Goal: Information Seeking & Learning: Learn about a topic

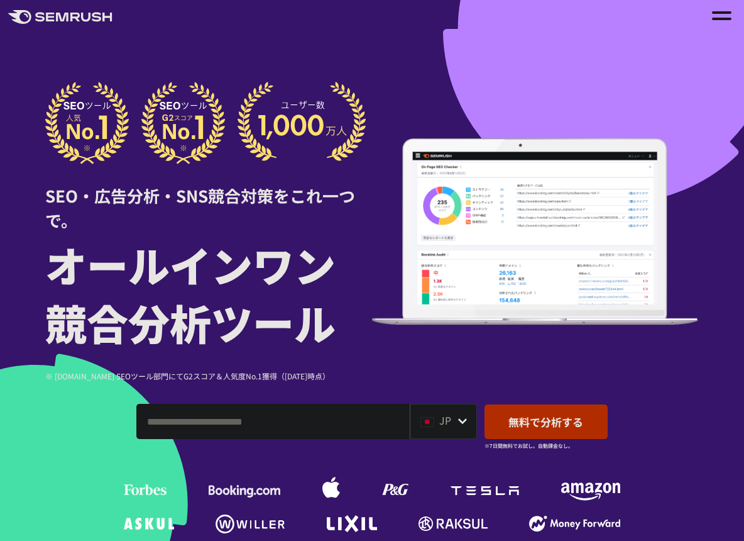
drag, startPoint x: 699, startPoint y: 23, endPoint x: 714, endPoint y: 14, distance: 16.9
click at [699, 23] on div ".cls-1 {fill: #fff;} .cls {fill: #FF642D;}" at bounding box center [372, 15] width 744 height 21
click at [714, 14] on div at bounding box center [721, 15] width 19 height 15
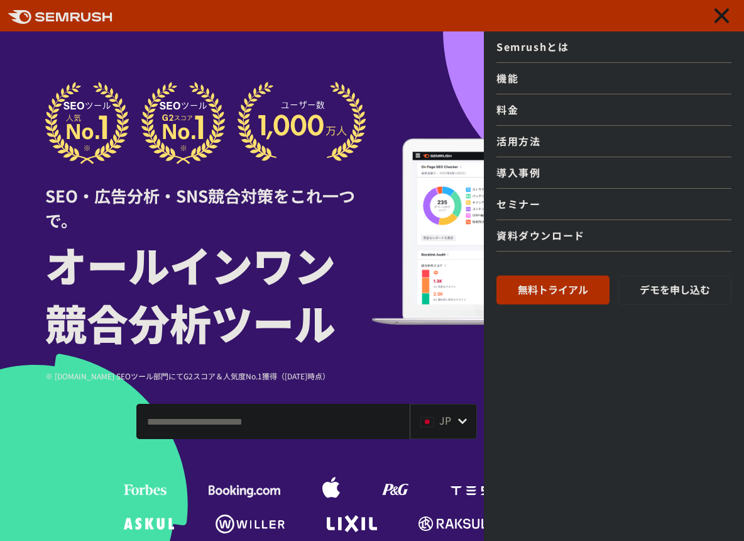
click at [543, 79] on link "機能" at bounding box center [614, 78] width 235 height 31
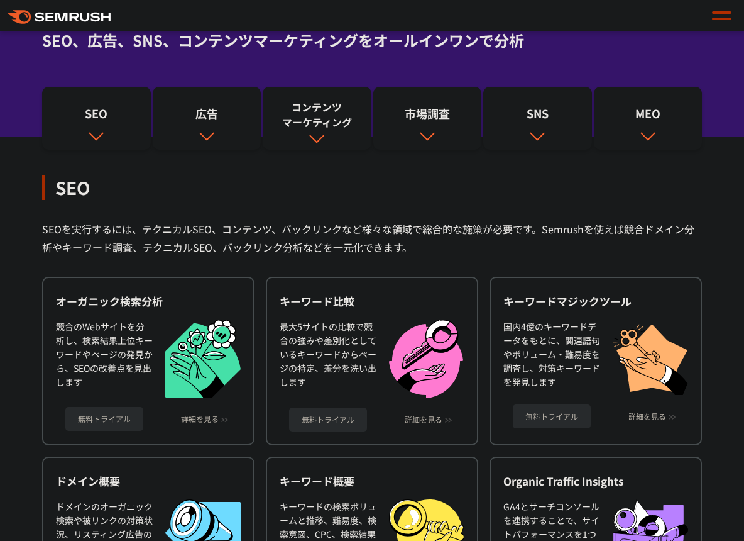
scroll to position [156, 0]
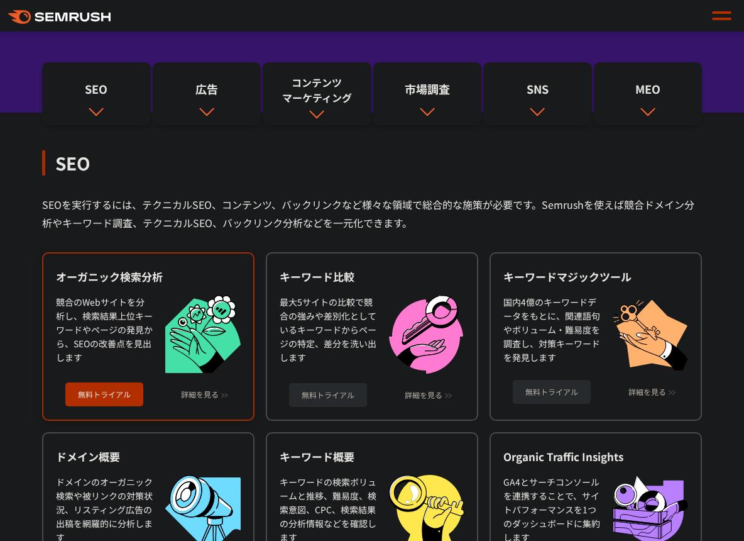
click at [200, 270] on div "オーガニック検索分析" at bounding box center [148, 276] width 185 height 15
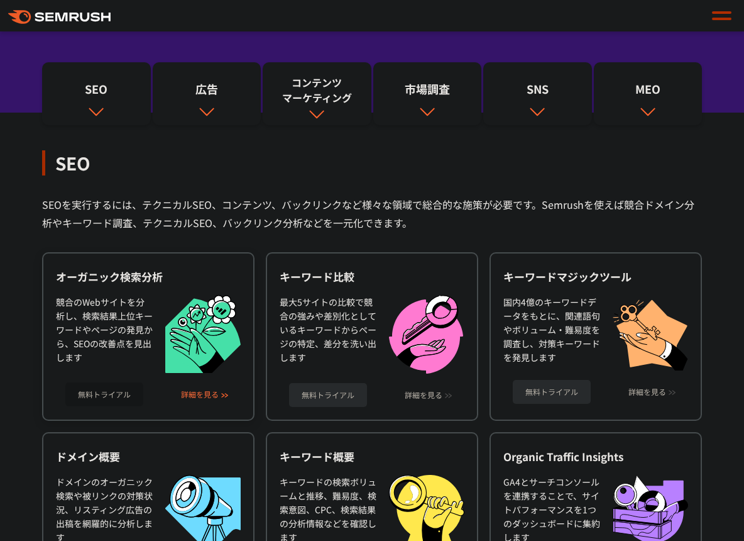
click at [200, 397] on link "詳細を見る" at bounding box center [200, 394] width 38 height 9
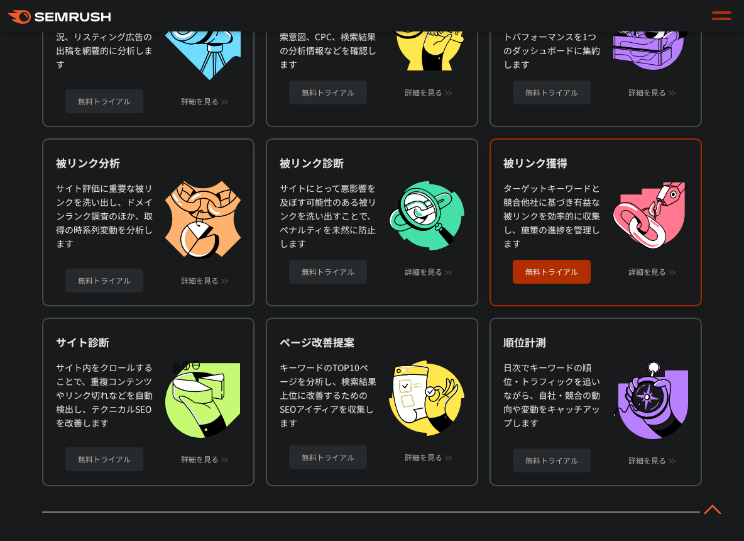
scroll to position [629, 0]
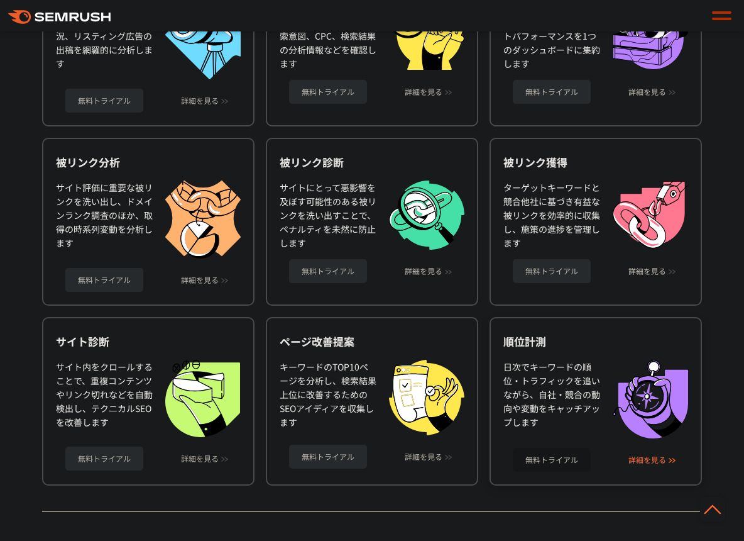
click at [641, 463] on link "詳細を見る" at bounding box center [648, 459] width 38 height 9
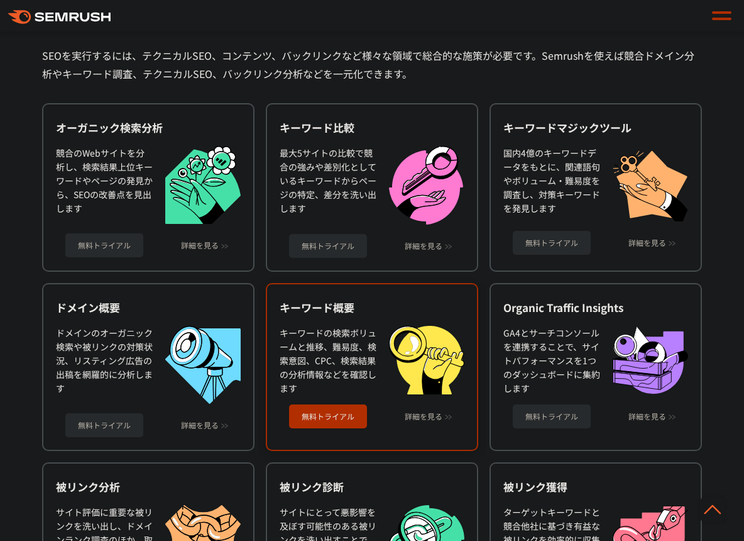
scroll to position [300, 0]
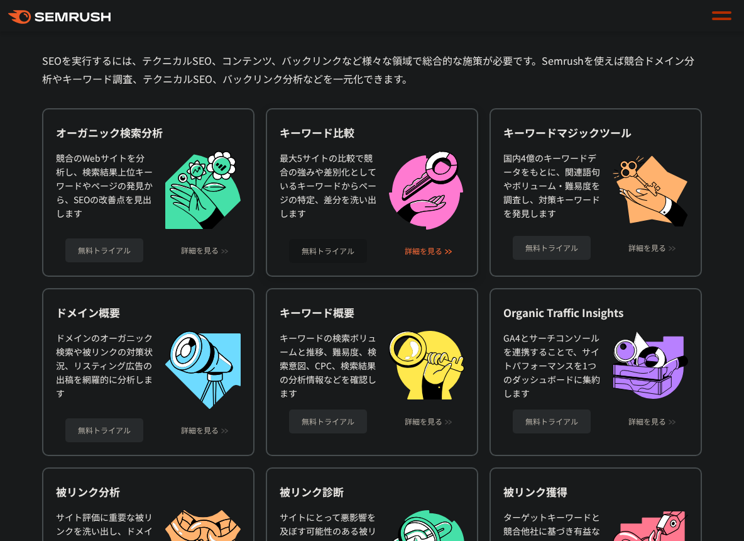
click at [424, 248] on link "詳細を見る" at bounding box center [424, 250] width 38 height 9
